Goal: Task Accomplishment & Management: Use online tool/utility

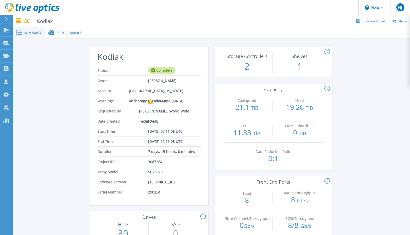
click at [249, 66] on p "2" at bounding box center [247, 66] width 49 height 13
click at [74, 36] on div "Performance" at bounding box center [65, 32] width 41 height 11
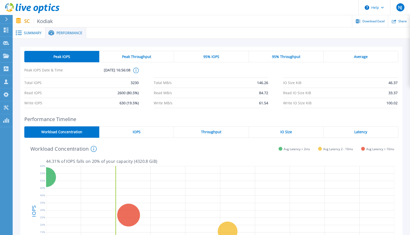
click at [210, 58] on span "95% IOPS" at bounding box center [212, 57] width 16 height 4
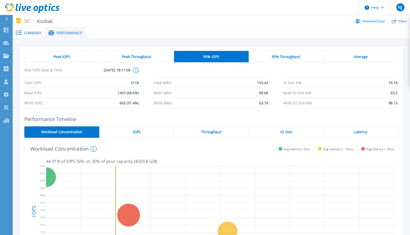
click at [141, 56] on span "Peak Throughput" at bounding box center [136, 57] width 29 height 4
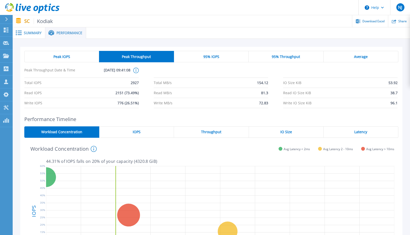
click at [58, 59] on span "Peak IOPS" at bounding box center [61, 57] width 17 height 4
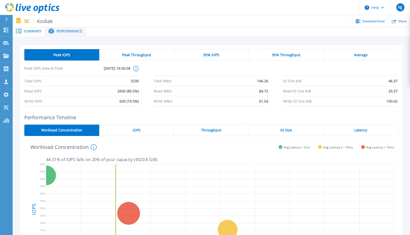
scroll to position [1, 0]
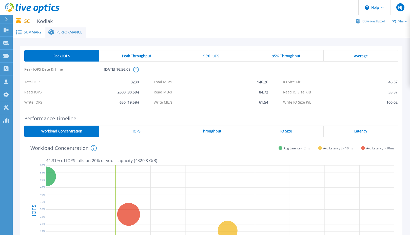
click at [26, 31] on span "Summary" at bounding box center [33, 32] width 18 height 4
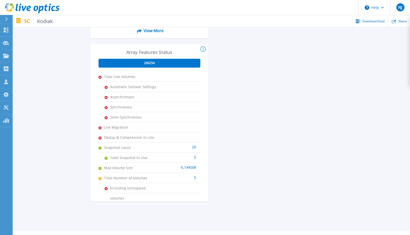
scroll to position [296, 0]
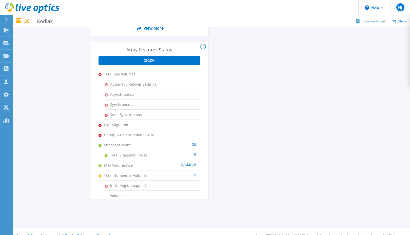
click at [152, 60] on span "290254" at bounding box center [149, 61] width 11 height 4
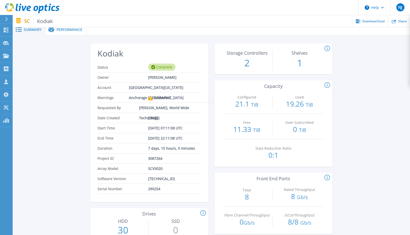
scroll to position [0, 0]
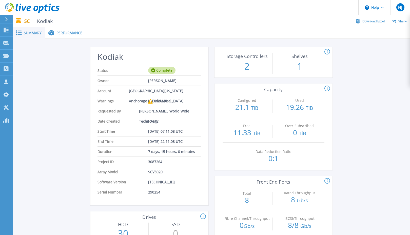
click at [22, 22] on div "SC Kodiak Download Excel Share" at bounding box center [212, 21] width 398 height 12
click at [28, 22] on p "SC Kodiak" at bounding box center [38, 21] width 29 height 6
click at [33, 32] on span "Summary" at bounding box center [33, 33] width 18 height 4
click at [29, 33] on span "Summary" at bounding box center [33, 33] width 18 height 4
click at [52, 32] on icon at bounding box center [51, 33] width 6 height 6
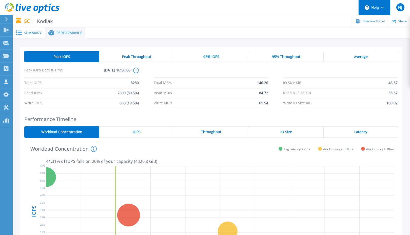
click at [381, 10] on button "Help" at bounding box center [375, 7] width 32 height 15
click at [248, 34] on div at bounding box center [248, 32] width 324 height 11
click at [27, 34] on span "Summary" at bounding box center [33, 33] width 18 height 4
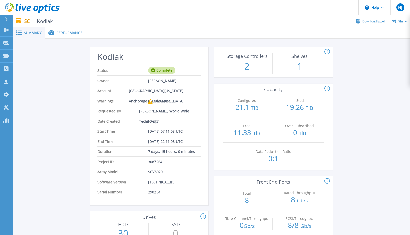
click at [160, 74] on div "Complete" at bounding box center [161, 70] width 27 height 7
click at [10, 31] on link "Dashboard Dashboard" at bounding box center [6, 30] width 13 height 13
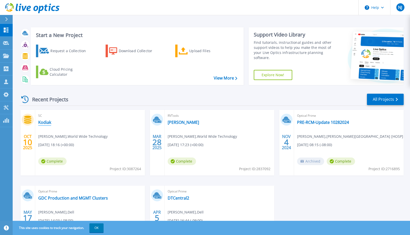
click at [40, 122] on link "Kodiak" at bounding box center [44, 122] width 13 height 5
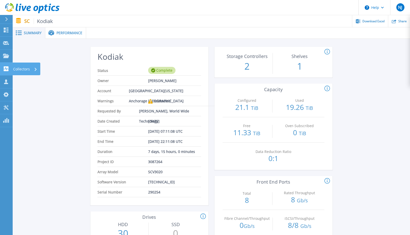
click at [19, 69] on p "Collectors" at bounding box center [21, 69] width 17 height 13
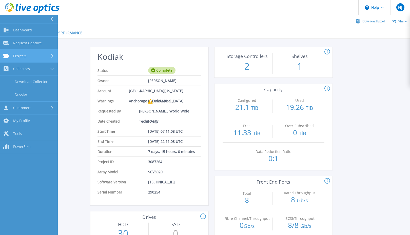
click at [19, 55] on span "Projects" at bounding box center [19, 56] width 13 height 5
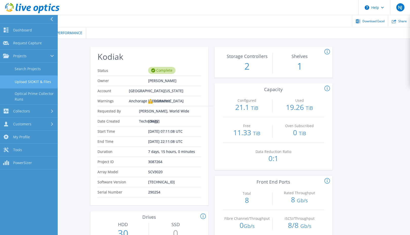
click at [25, 82] on link "Upload SIOKIT & Files" at bounding box center [29, 82] width 58 height 13
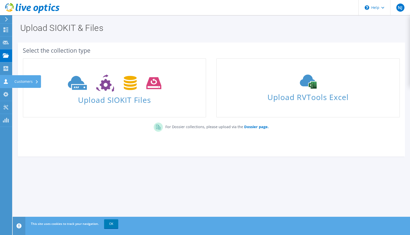
click at [26, 82] on div "Customers" at bounding box center [26, 81] width 29 height 13
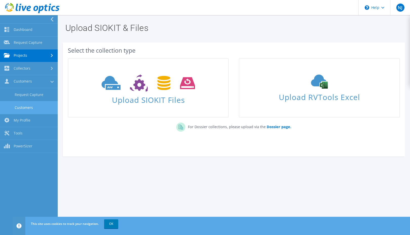
click at [24, 105] on link "Customers" at bounding box center [29, 107] width 58 height 13
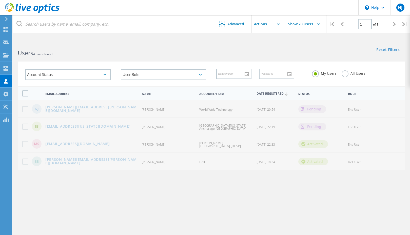
click at [97, 127] on div "[EMAIL_ADDRESS][US_STATE][DOMAIN_NAME]" at bounding box center [91, 127] width 97 height 4
click at [261, 23] on input "text" at bounding box center [277, 24] width 51 height 18
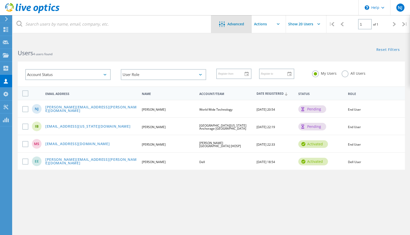
click at [223, 25] on icon at bounding box center [222, 24] width 6 height 6
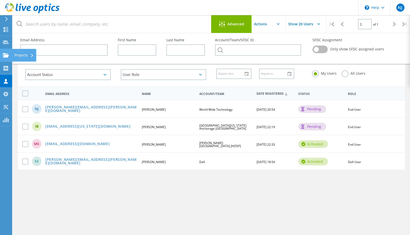
drag, startPoint x: 2, startPoint y: 56, endPoint x: 5, endPoint y: 57, distance: 3.6
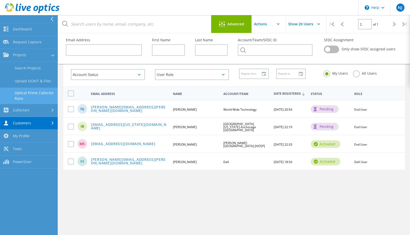
click at [21, 93] on link "Optical Prime Collector Runs" at bounding box center [29, 96] width 58 height 16
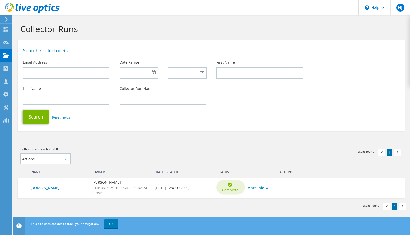
scroll to position [2, 0]
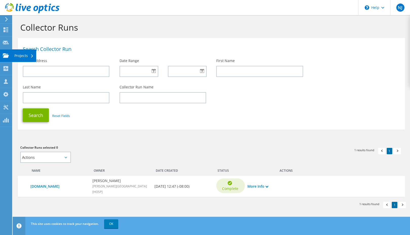
click at [21, 56] on div "Projects" at bounding box center [24, 55] width 24 height 13
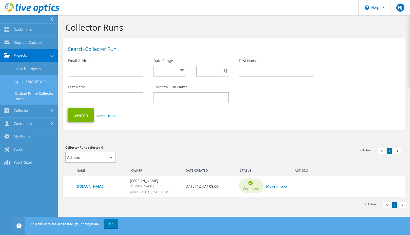
click at [24, 80] on link "Upload SIOKIT & Files" at bounding box center [29, 81] width 58 height 13
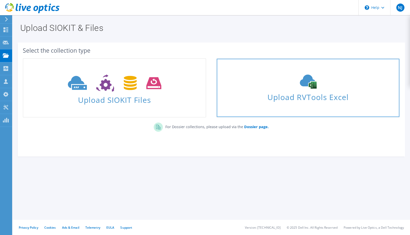
click at [313, 106] on link "Upload RVTools Excel" at bounding box center [309, 87] width 184 height 59
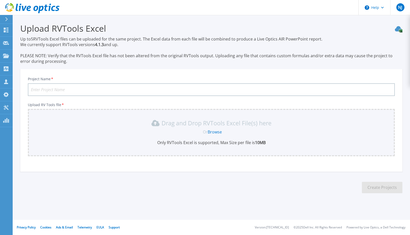
click at [121, 89] on input "Project Name *" at bounding box center [211, 89] width 367 height 13
type input "Kodiak RVTools"
click at [219, 135] on link "Browse" at bounding box center [215, 132] width 14 height 6
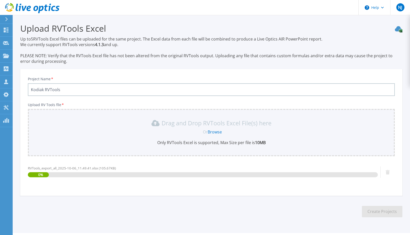
scroll to position [13, 0]
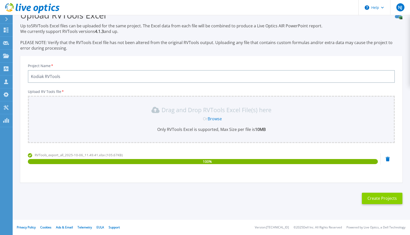
click at [371, 198] on button "Create Projects" at bounding box center [382, 198] width 41 height 11
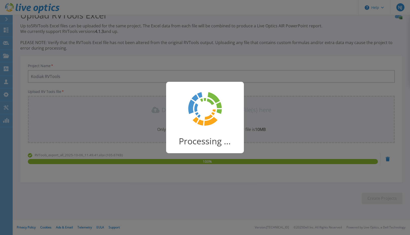
scroll to position [6, 0]
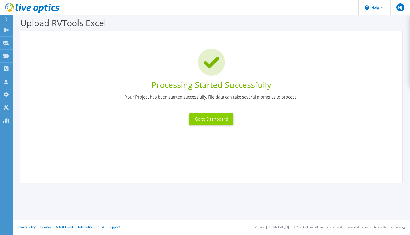
click at [223, 124] on button "Go to Dashboard" at bounding box center [211, 119] width 44 height 11
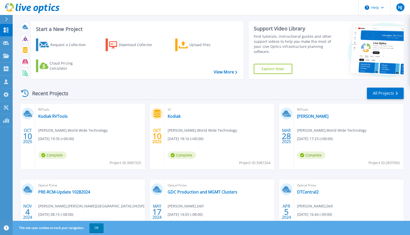
scroll to position [7, 0]
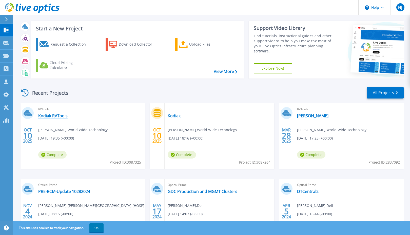
click at [63, 116] on link "Kodiak RVTools" at bounding box center [52, 115] width 29 height 5
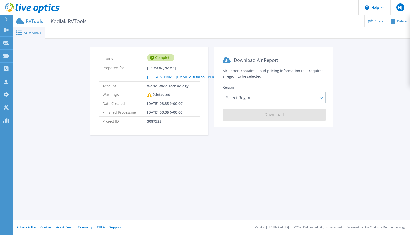
click at [227, 144] on div "Status Complete Prepared for [PERSON_NAME] [PERSON_NAME][EMAIL_ADDRESS][PERSON_…" at bounding box center [212, 94] width 398 height 111
click at [64, 38] on div at bounding box center [227, 32] width 365 height 11
click at [69, 25] on div "RVTools Kodiak RVTools Share Delete" at bounding box center [212, 21] width 398 height 12
drag, startPoint x: 70, startPoint y: 21, endPoint x: 65, endPoint y: 22, distance: 5.1
click at [70, 21] on span "Kodiak RVTools" at bounding box center [67, 21] width 40 height 6
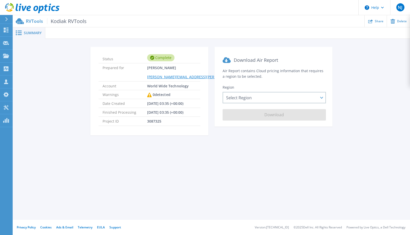
click at [25, 32] on span "Summary" at bounding box center [33, 33] width 18 height 4
click at [32, 22] on p "RVTools Kodiak RVTools" at bounding box center [56, 21] width 61 height 6
click at [281, 101] on div "Select Region [GEOGRAPHIC_DATA] ([GEOGRAPHIC_DATA]) [GEOGRAPHIC_DATA] ([GEOGRAP…" at bounding box center [274, 97] width 103 height 11
click at [174, 126] on section "Status Complete Prepared for Nikola Jaksic nikola.jaksic@wwt.com Account World …" at bounding box center [150, 91] width 118 height 89
click at [278, 102] on div "Select Region Asia Pacific (Hong Kong) Asia Pacific (Mumbai) Asia Pacific (Seou…" at bounding box center [274, 97] width 103 height 11
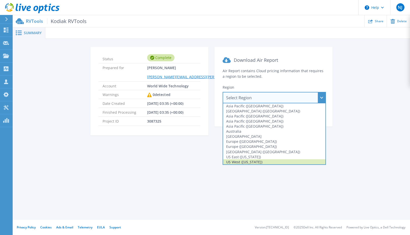
click at [266, 163] on div "US West (California)" at bounding box center [274, 161] width 102 height 5
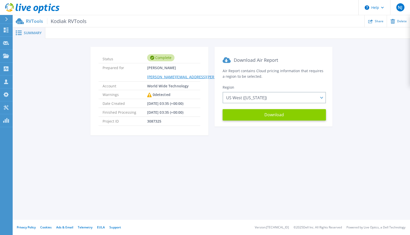
click at [272, 114] on button "Download" at bounding box center [274, 114] width 103 height 11
